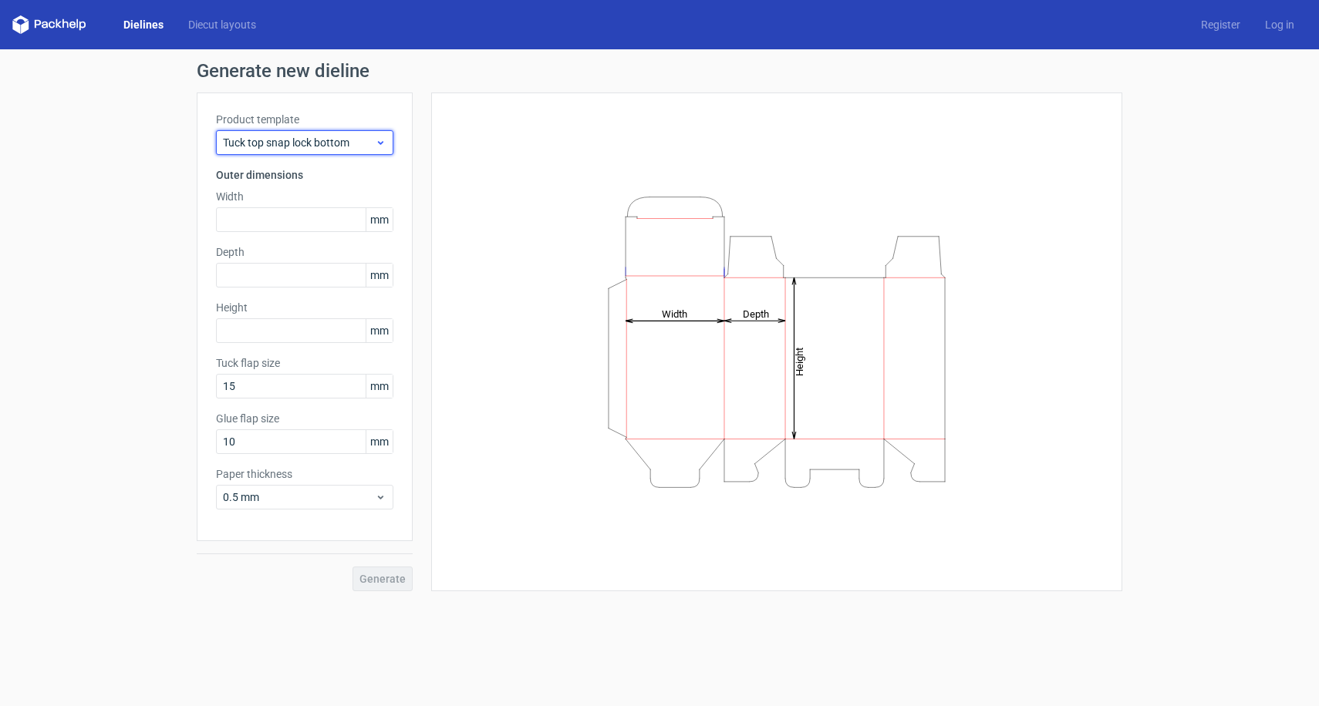
click at [329, 144] on span "Tuck top snap lock bottom" at bounding box center [299, 142] width 152 height 15
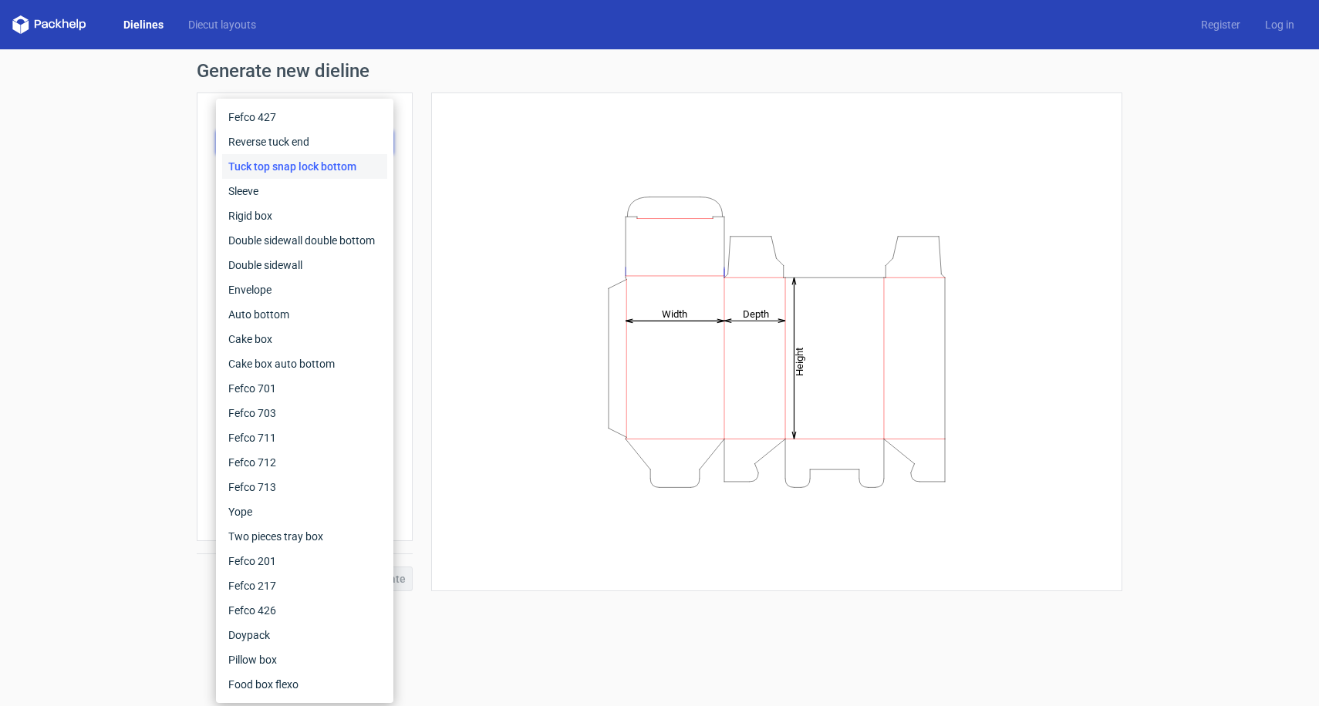
click at [153, 223] on div "Generate new dieline Product template Tuck top snap lock bottom Outer dimension…" at bounding box center [659, 326] width 1319 height 554
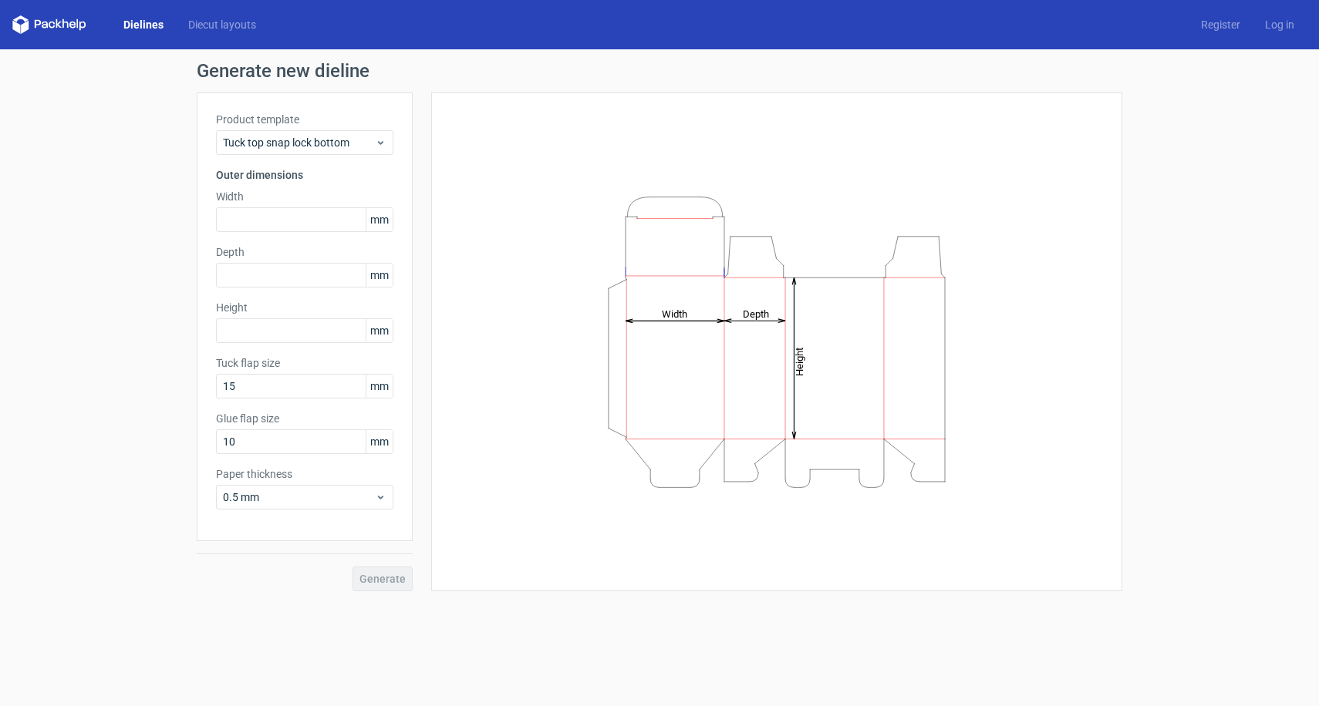
drag, startPoint x: 756, startPoint y: 353, endPoint x: 756, endPoint y: 336, distance: 17.0
click at [756, 336] on icon "Height Depth Width" at bounding box center [776, 342] width 463 height 308
drag, startPoint x: 693, startPoint y: 350, endPoint x: 750, endPoint y: 349, distance: 57.1
click at [750, 349] on icon "Height Depth Width" at bounding box center [776, 342] width 463 height 308
drag, startPoint x: 744, startPoint y: 293, endPoint x: 698, endPoint y: 281, distance: 47.7
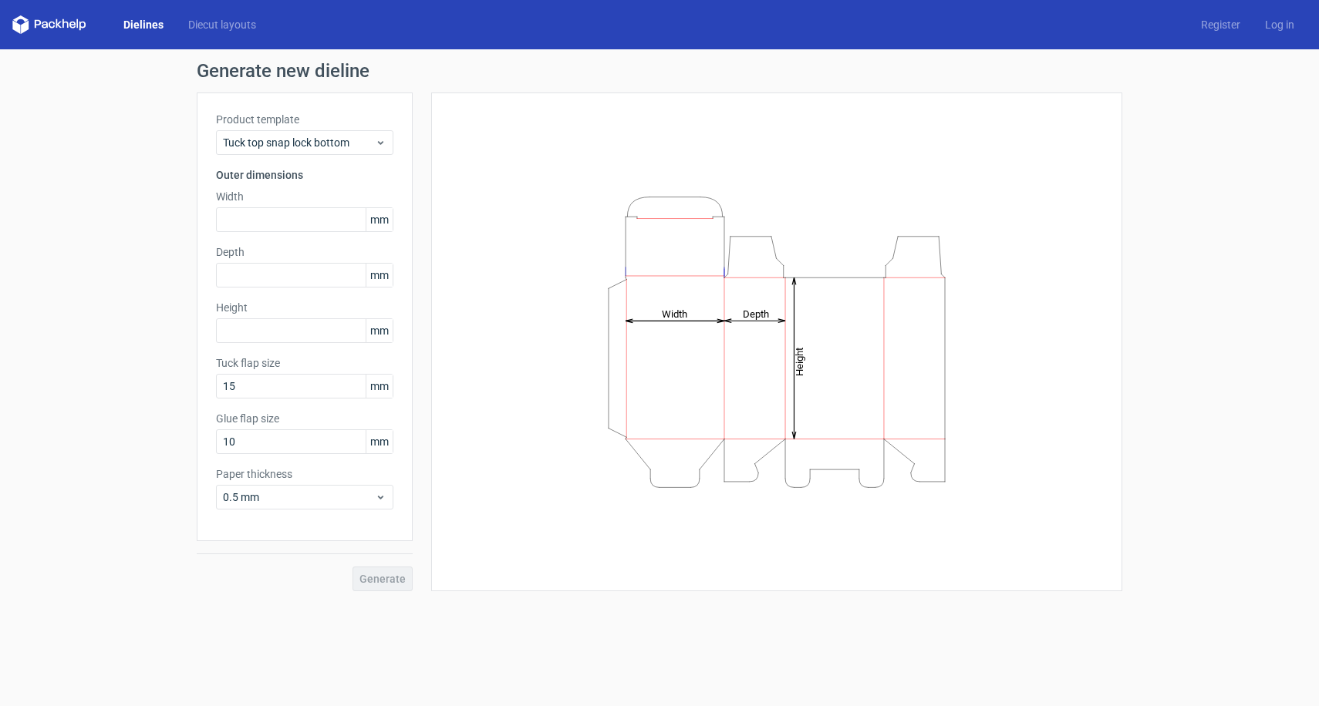
click at [698, 281] on icon "Height Depth Width" at bounding box center [776, 342] width 463 height 308
click at [232, 135] on span "Tuck top snap lock bottom" at bounding box center [299, 142] width 152 height 15
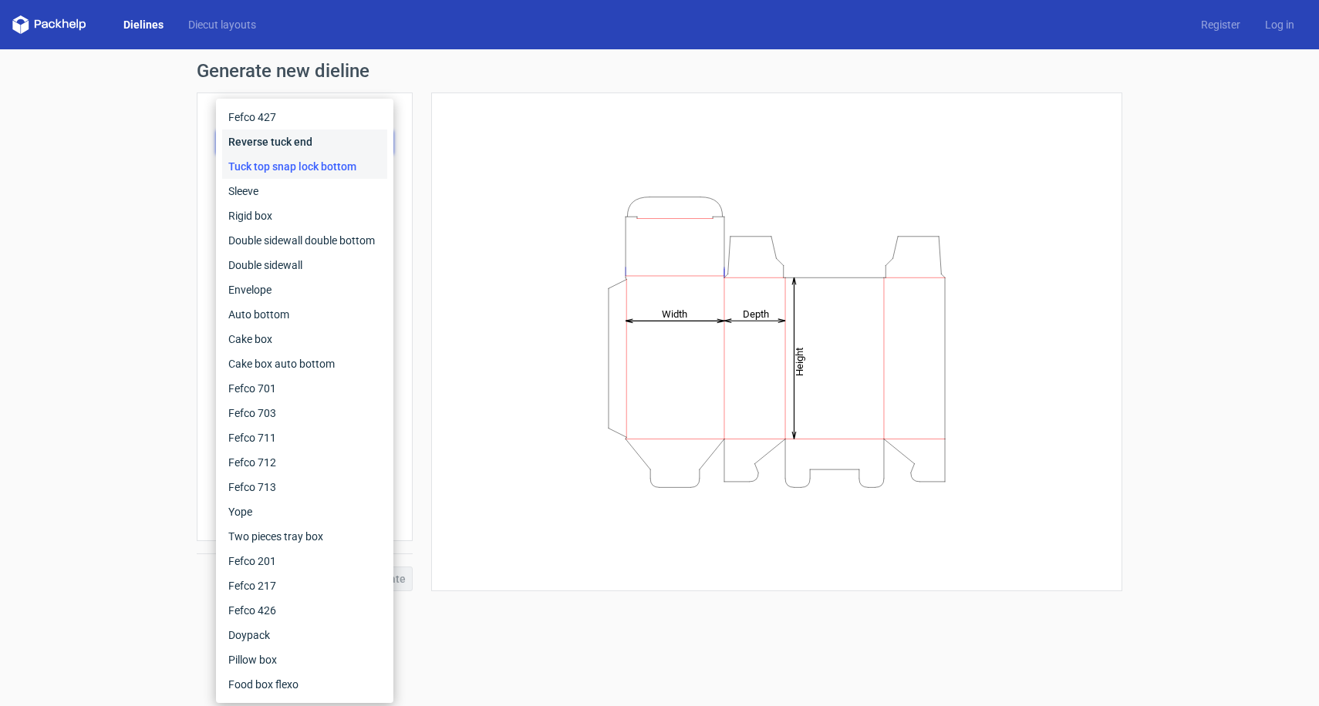
click at [255, 138] on div "Reverse tuck end" at bounding box center [304, 142] width 165 height 25
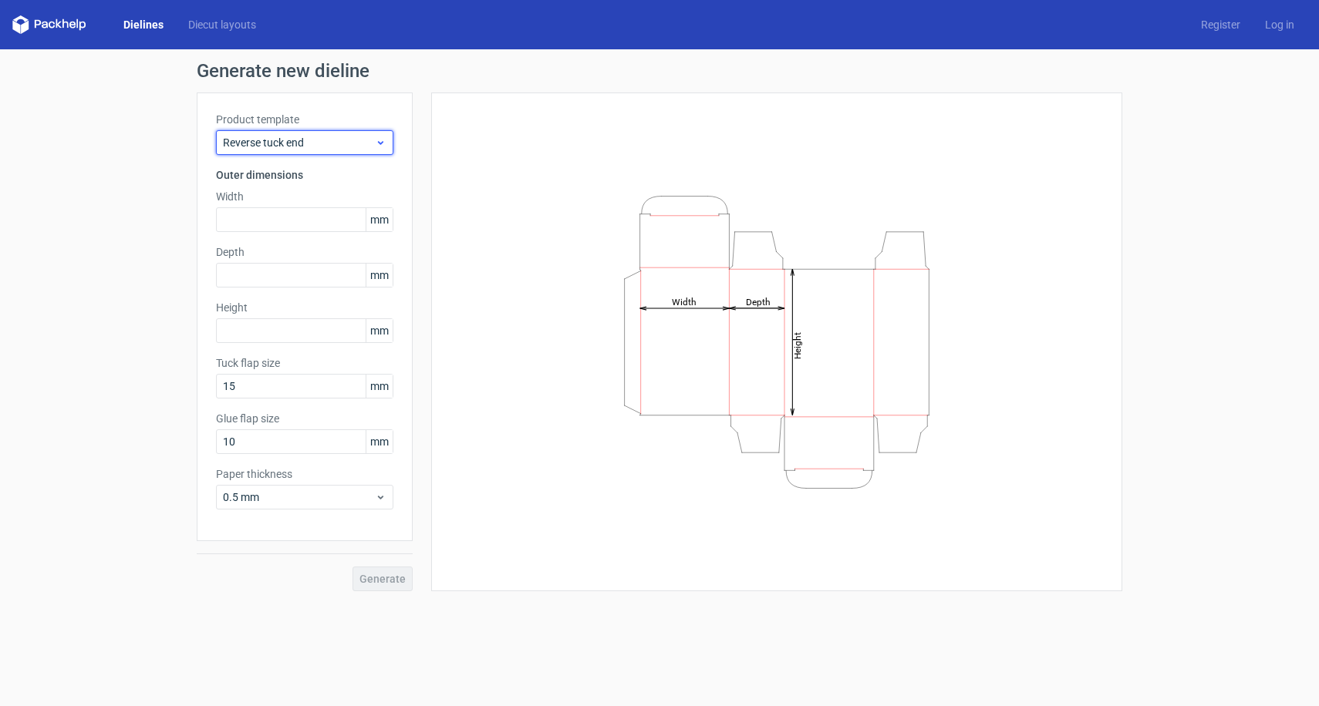
click at [265, 138] on span "Reverse tuck end" at bounding box center [299, 142] width 152 height 15
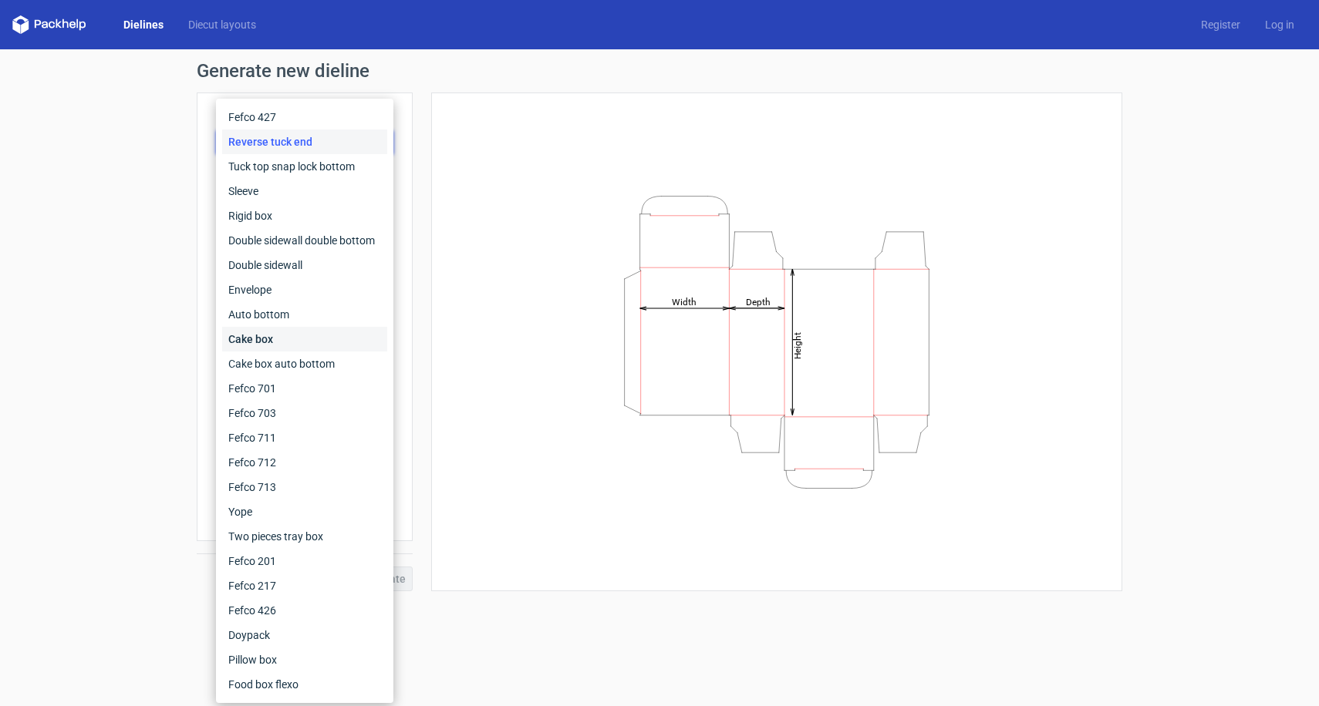
click at [261, 335] on div "Cake box" at bounding box center [304, 339] width 165 height 25
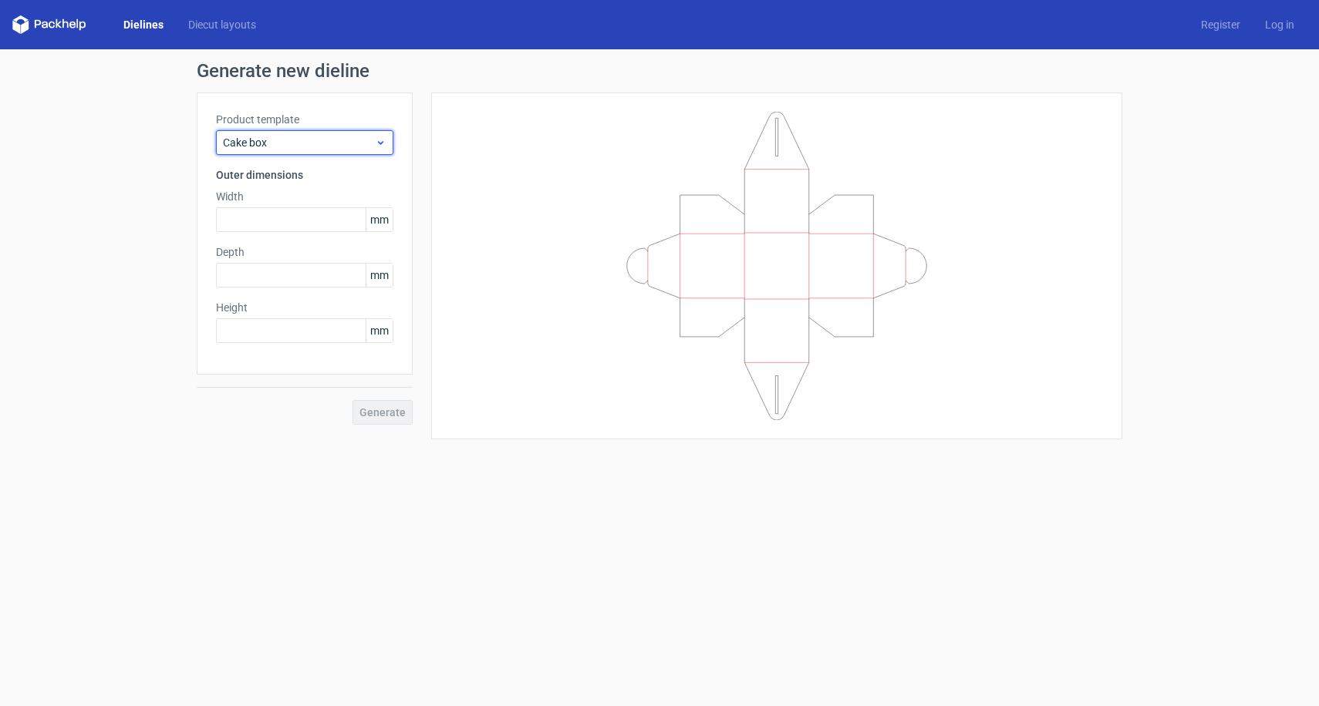
click at [263, 149] on span "Cake box" at bounding box center [299, 142] width 152 height 15
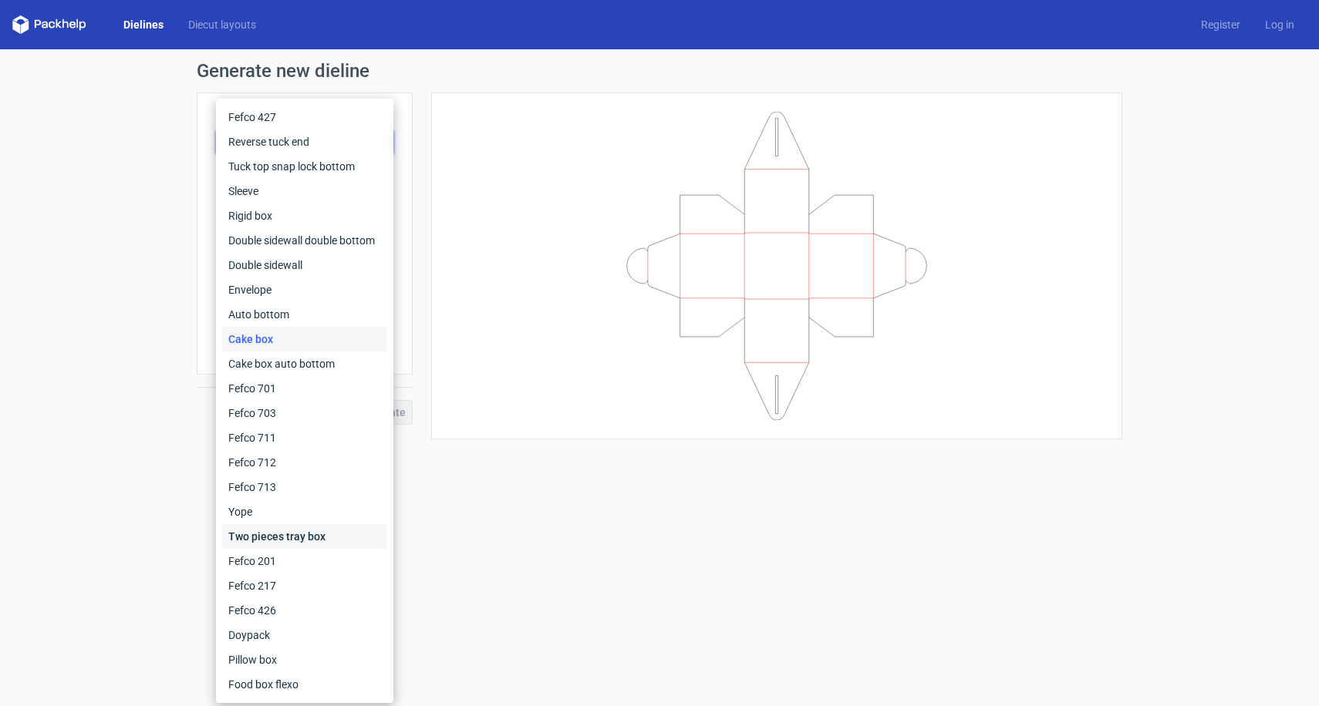
click at [278, 537] on div "Two pieces tray box" at bounding box center [304, 536] width 165 height 25
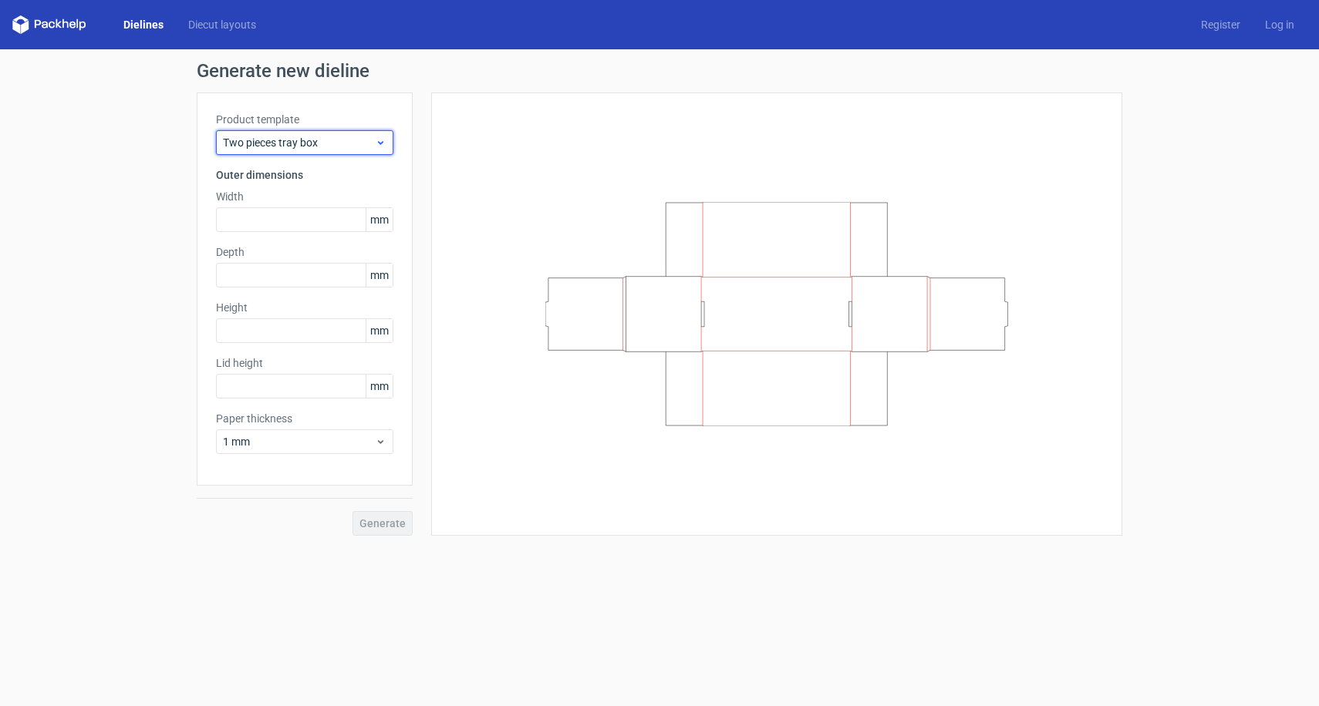
click at [277, 150] on div "Two pieces tray box" at bounding box center [304, 142] width 177 height 25
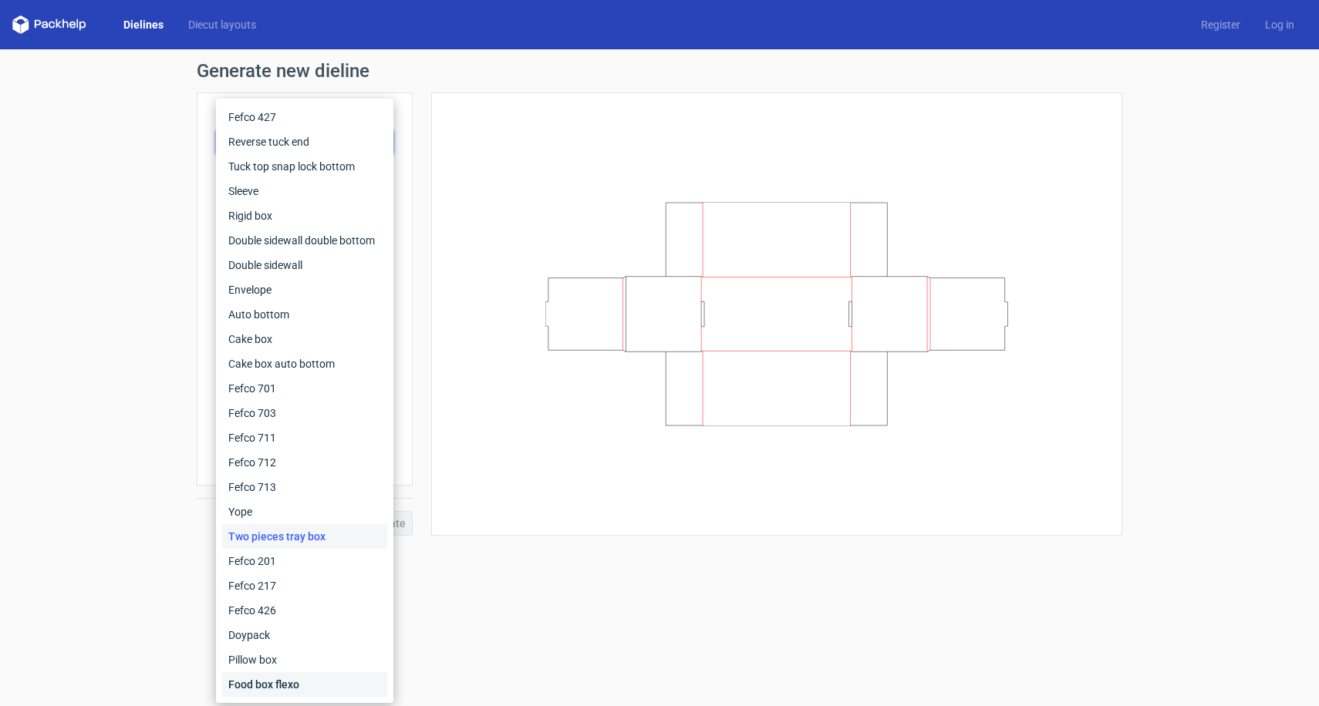
click at [258, 678] on div "Food box flexo" at bounding box center [304, 684] width 165 height 25
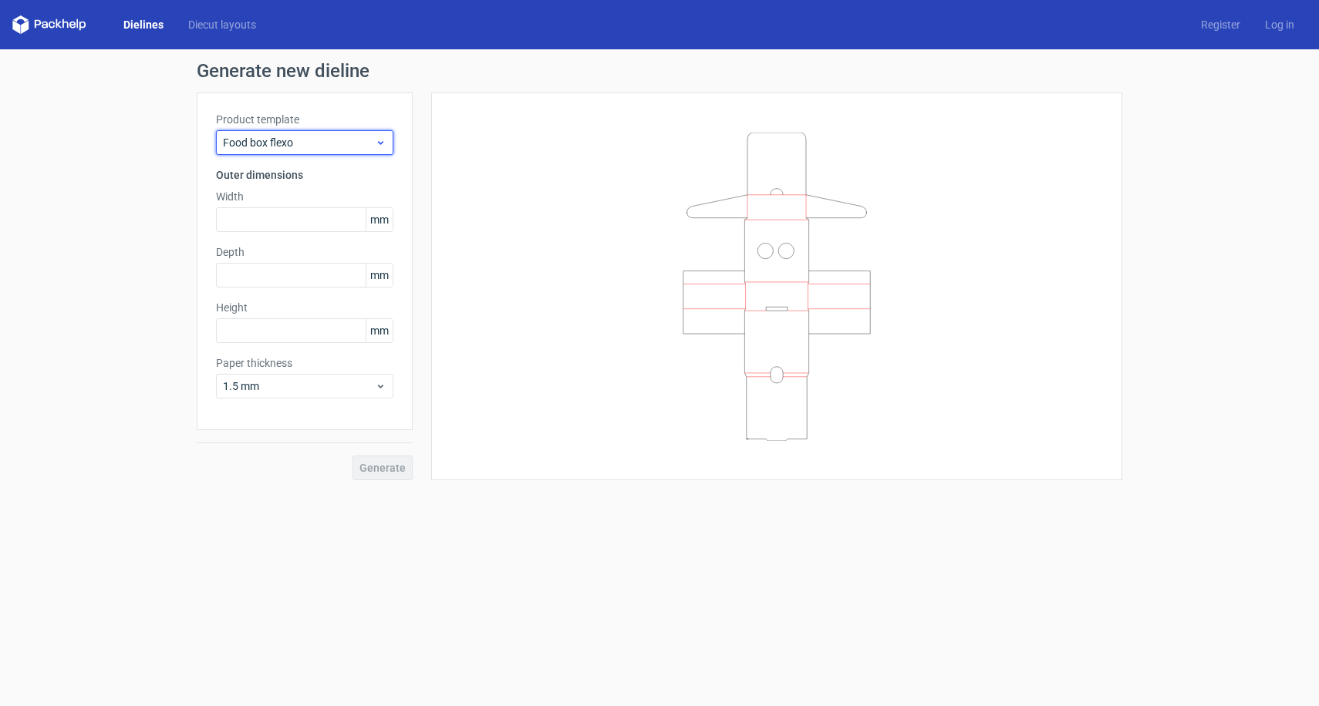
click at [322, 140] on span "Food box flexo" at bounding box center [299, 142] width 152 height 15
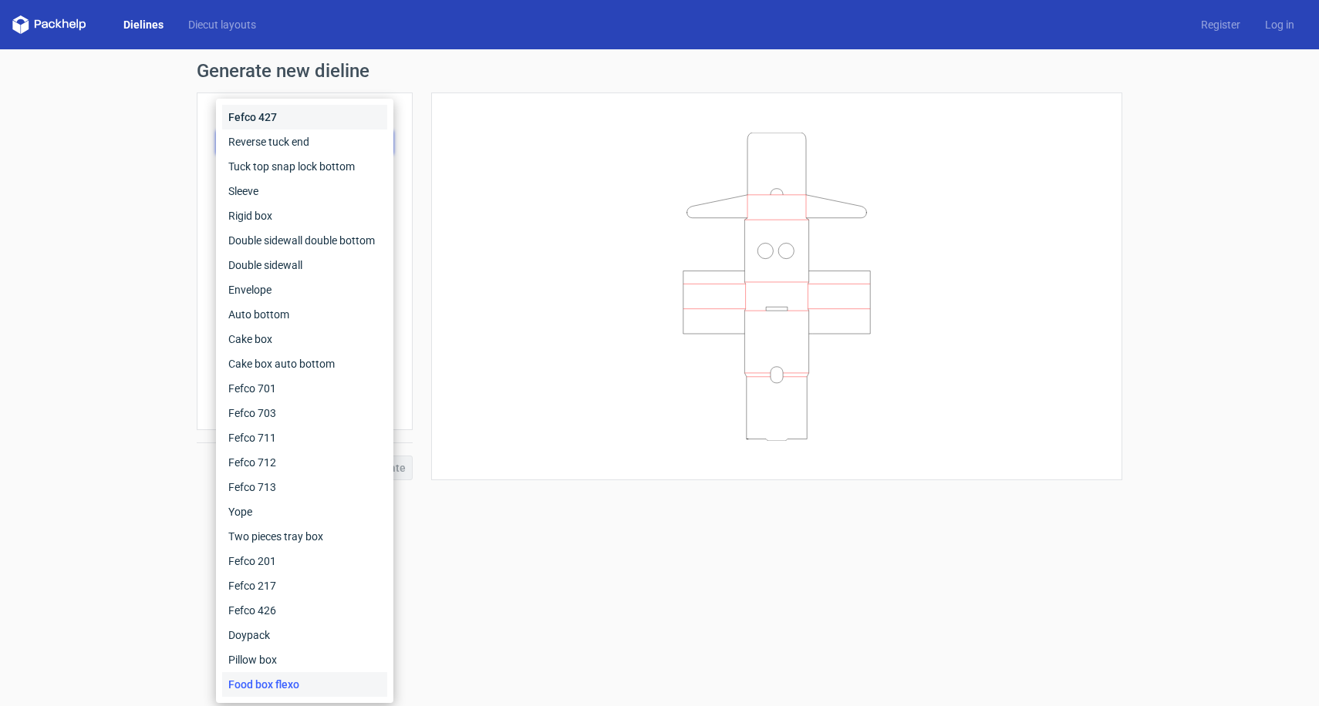
click at [311, 126] on div "Fefco 427" at bounding box center [304, 117] width 165 height 25
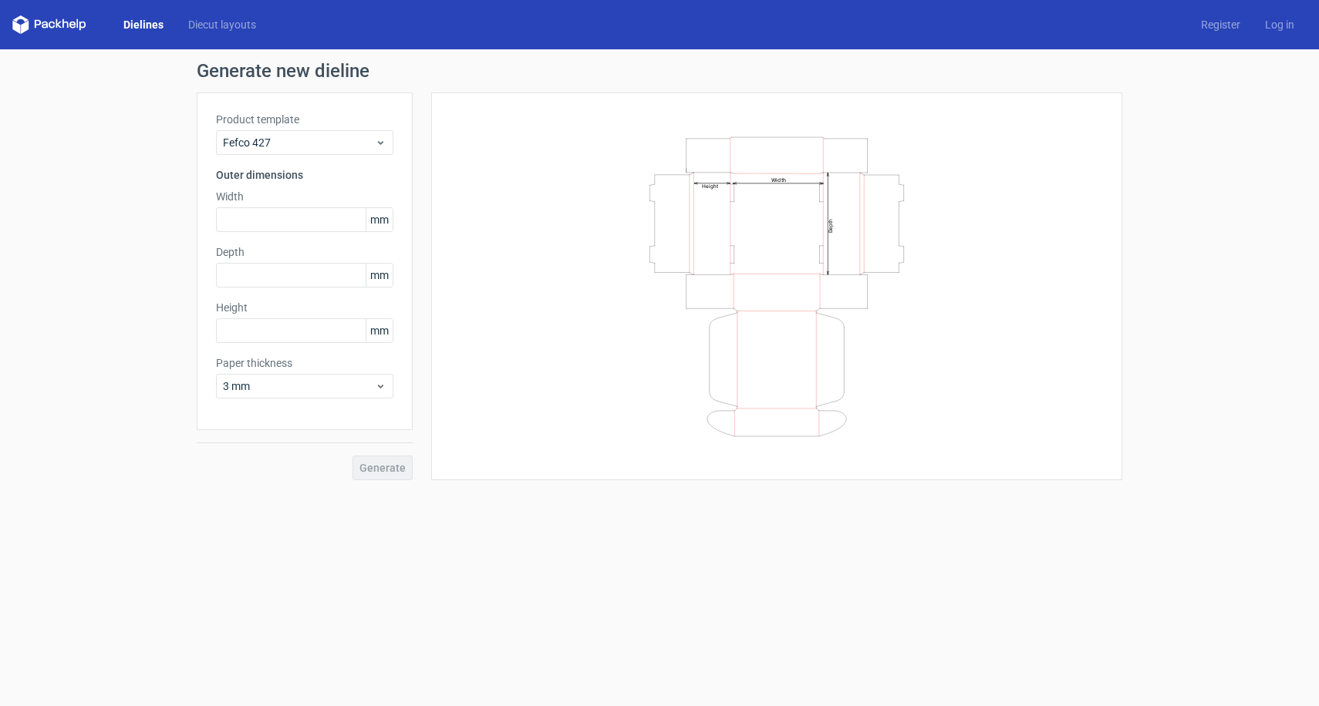
click at [319, 122] on label "Product template" at bounding box center [304, 119] width 177 height 15
click at [310, 147] on span "Fefco 427" at bounding box center [299, 142] width 152 height 15
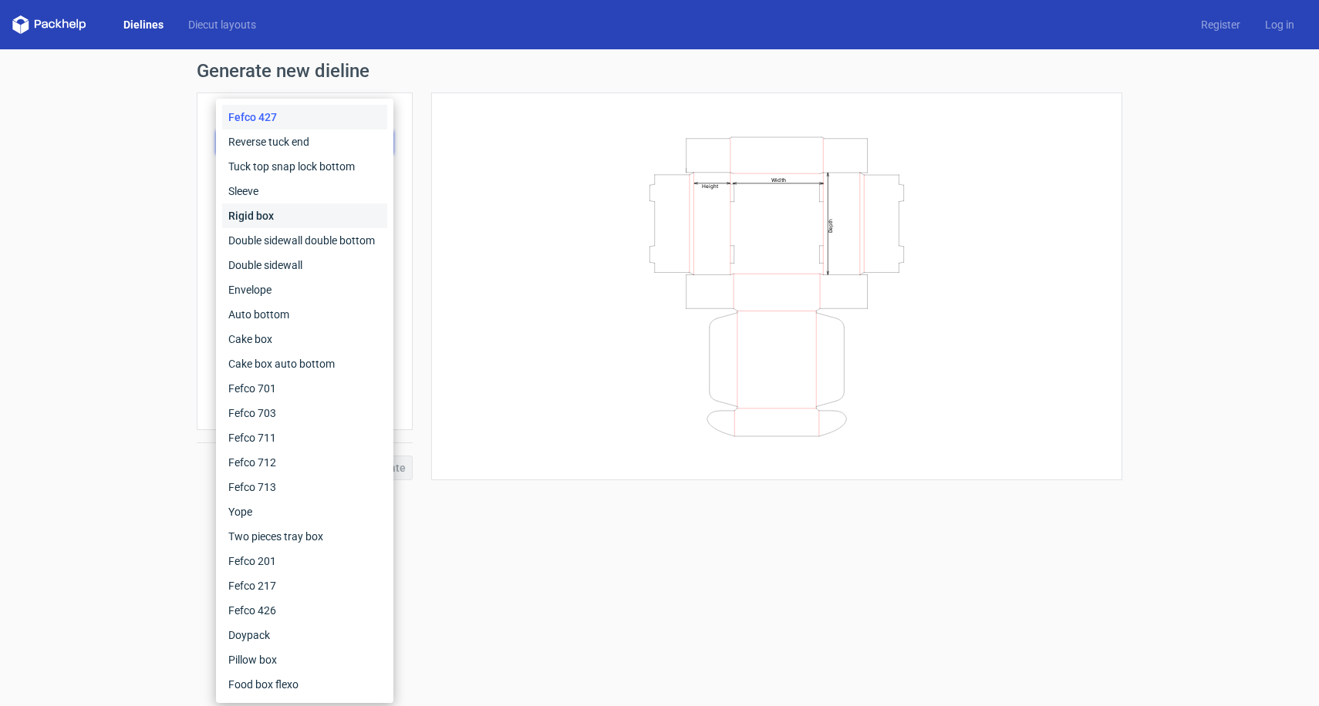
click at [285, 207] on div "Rigid box" at bounding box center [304, 216] width 165 height 25
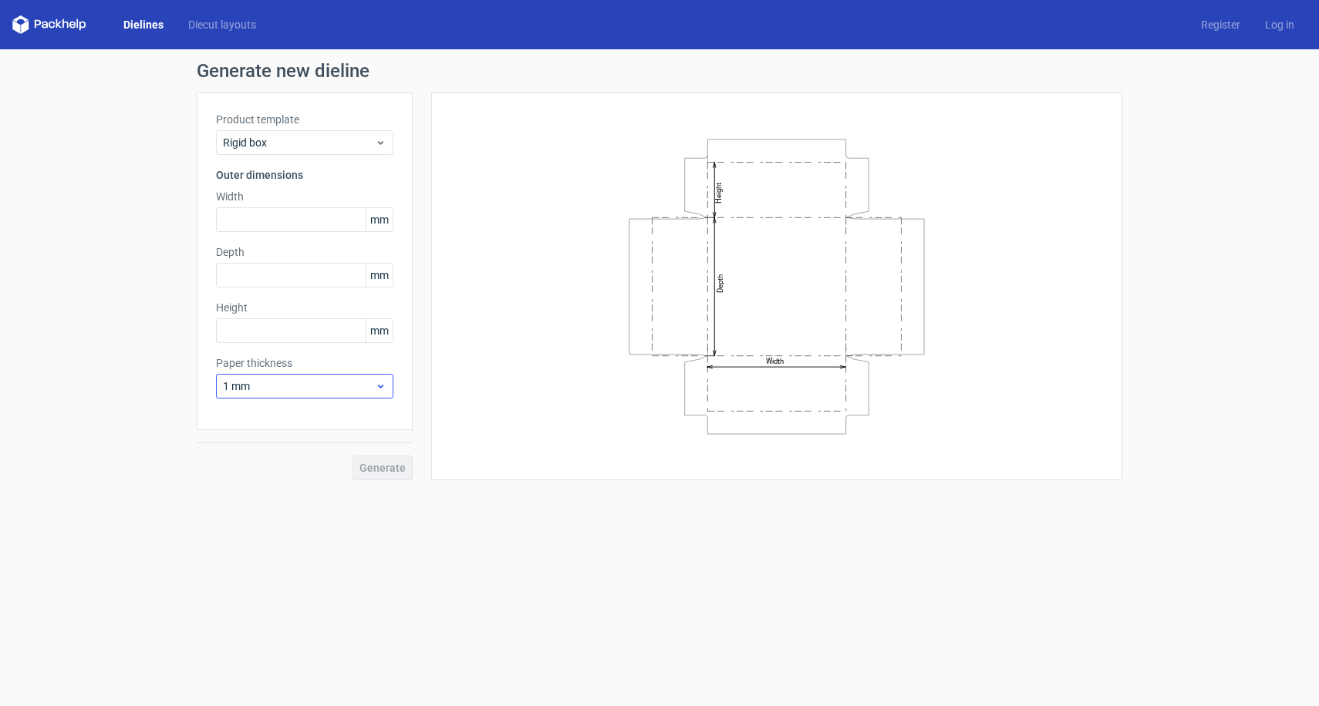
drag, startPoint x: 381, startPoint y: 463, endPoint x: 381, endPoint y: 396, distance: 66.3
click at [381, 457] on div "Generate" at bounding box center [305, 455] width 216 height 50
click at [296, 220] on input "text" at bounding box center [304, 219] width 177 height 25
type input "120"
click at [262, 267] on input "text" at bounding box center [304, 275] width 177 height 25
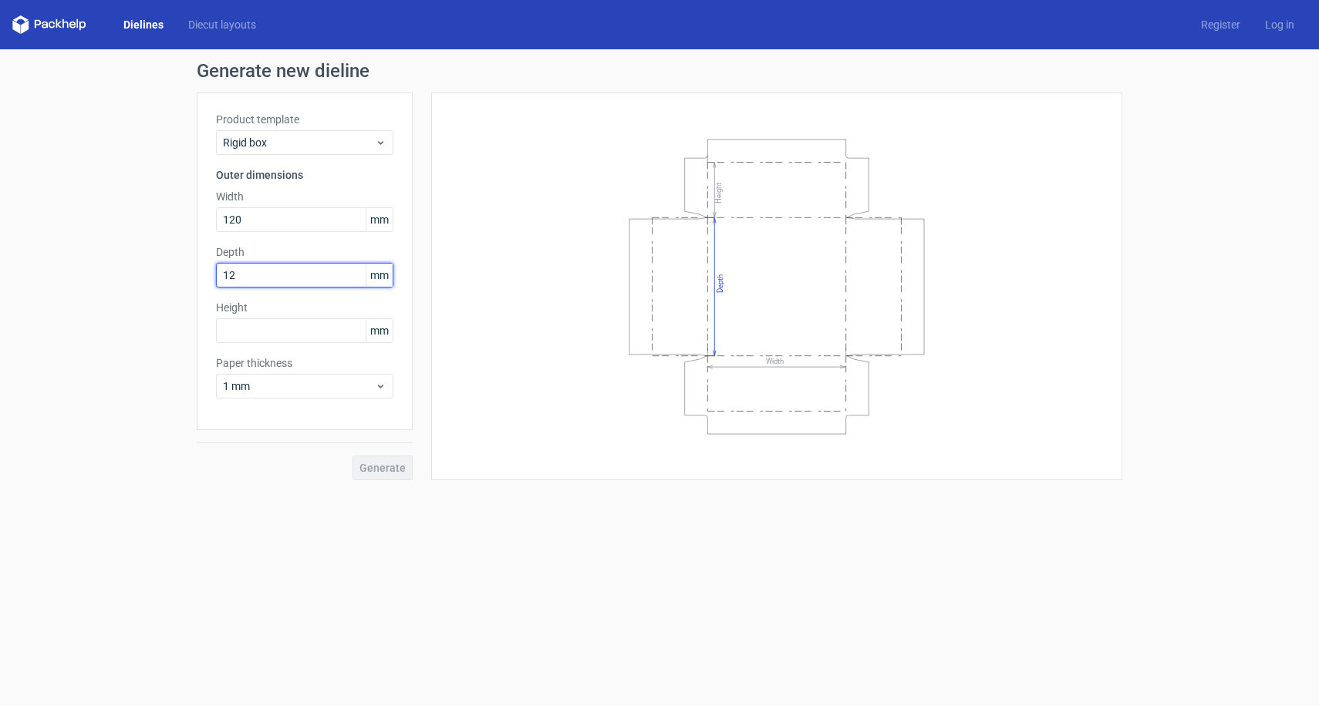
type input "120"
click at [249, 335] on input "text" at bounding box center [304, 330] width 177 height 25
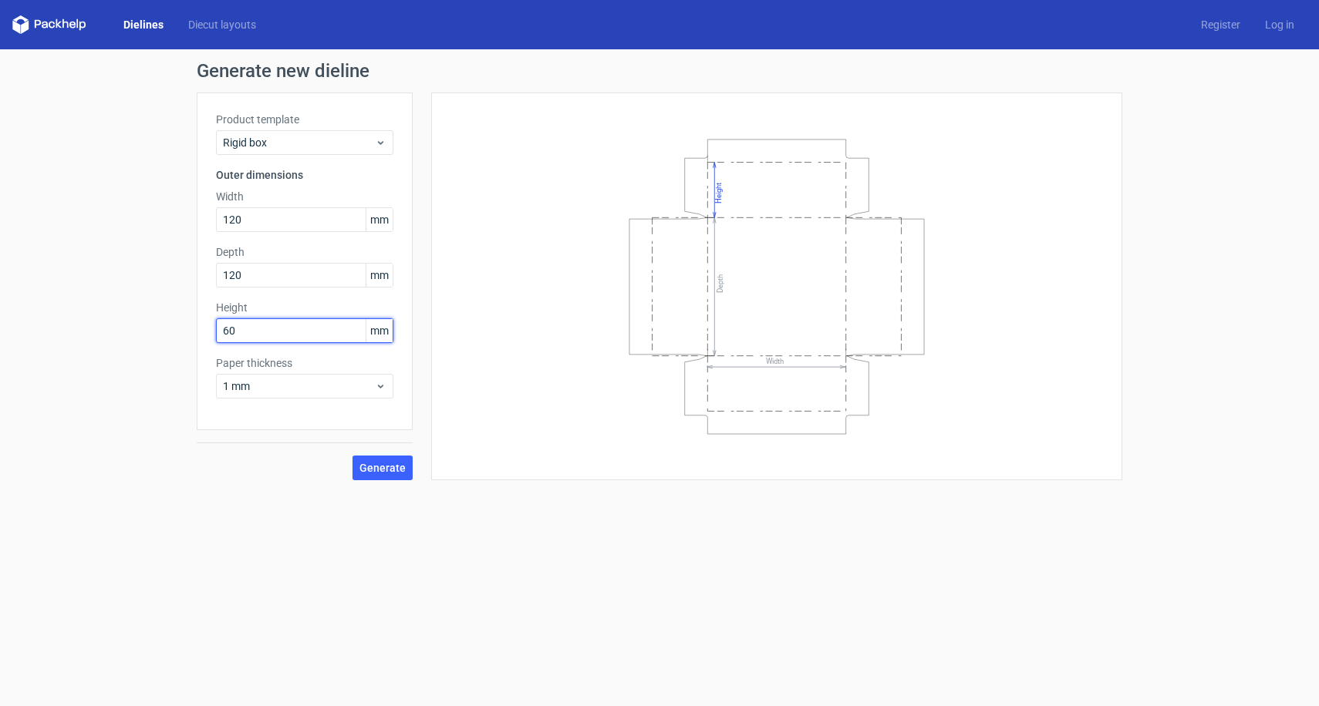
type input "6"
type input "5"
type input "50"
click at [368, 469] on span "Generate" at bounding box center [382, 468] width 46 height 11
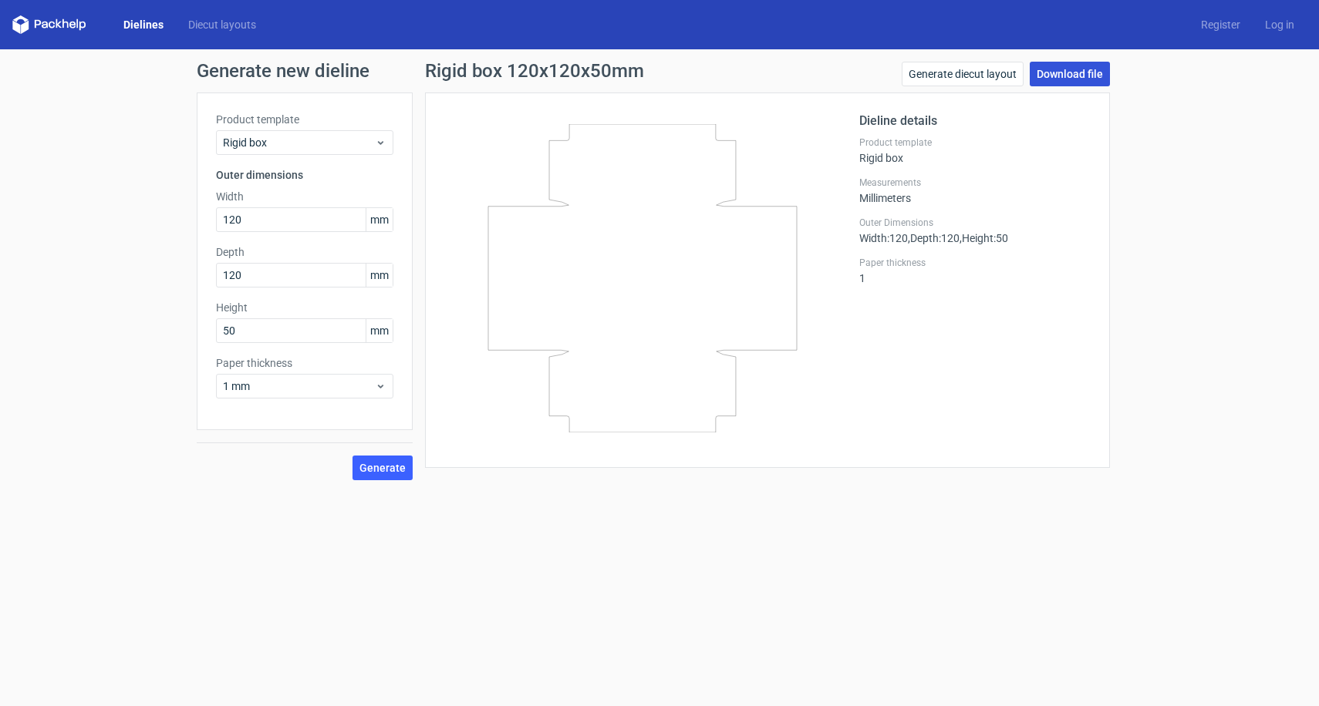
click at [1083, 73] on link "Download file" at bounding box center [1069, 74] width 80 height 25
click at [804, 99] on div "Dieline details Product template Rigid box Measurements Millimeters Outer Dimen…" at bounding box center [767, 281] width 685 height 376
